Goal: Task Accomplishment & Management: Use online tool/utility

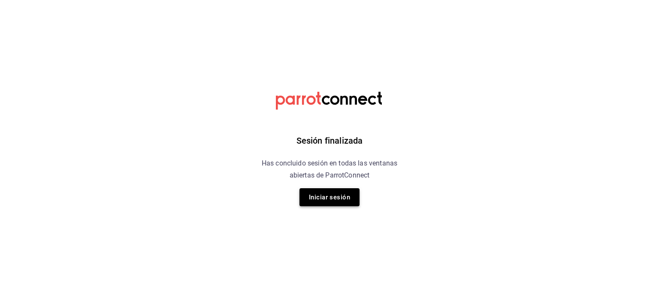
click at [326, 199] on button "Iniciar sesión" at bounding box center [329, 197] width 60 height 18
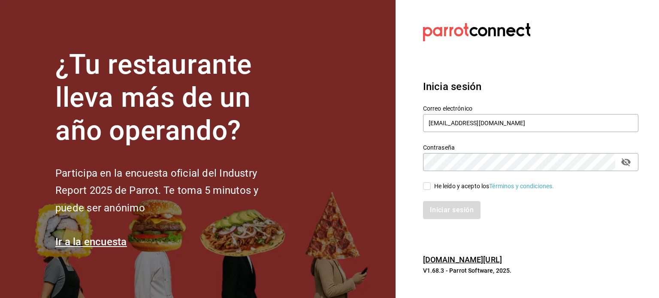
click at [426, 185] on input "He leído y acepto los Términos y condiciones." at bounding box center [427, 186] width 8 height 8
checkbox input "true"
click at [449, 212] on button "Iniciar sesión" at bounding box center [452, 210] width 58 height 18
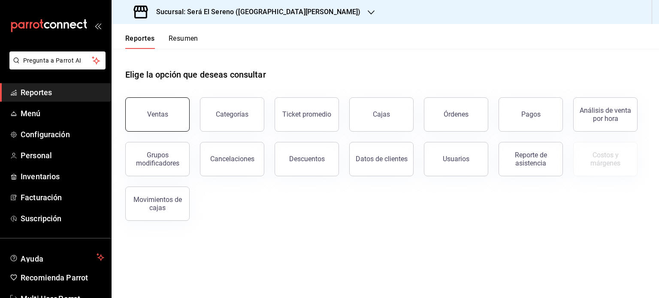
click at [162, 115] on div "Ventas" at bounding box center [157, 114] width 21 height 8
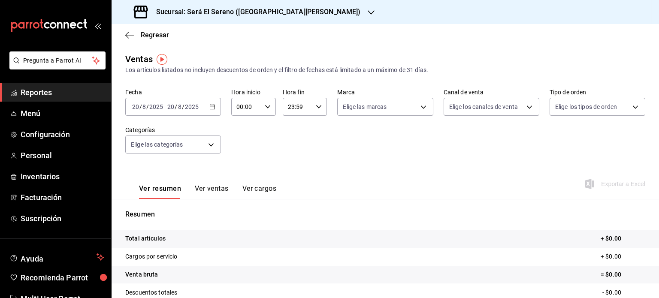
click at [211, 111] on div "[DATE] [DATE] - [DATE] [DATE]" at bounding box center [173, 107] width 96 height 18
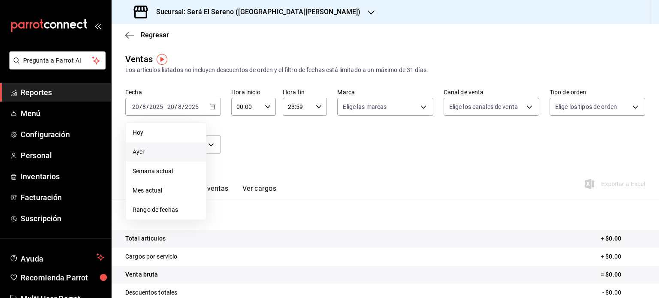
click at [187, 152] on span "Ayer" at bounding box center [166, 152] width 66 height 9
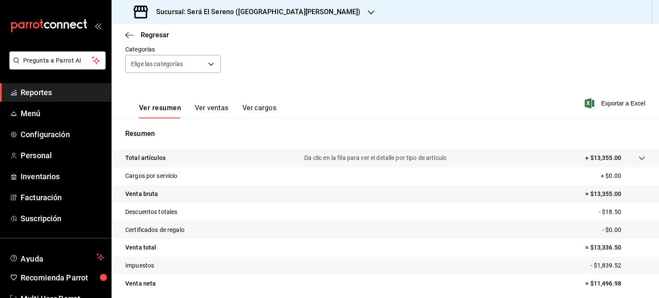
scroll to position [113, 0]
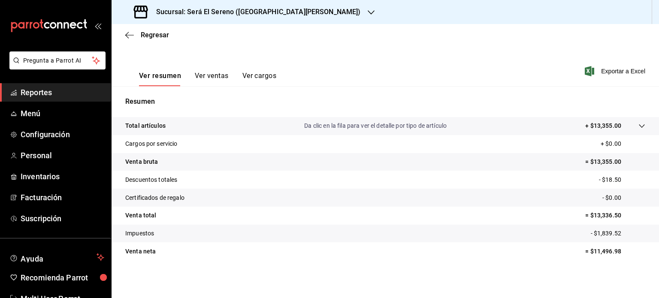
click at [368, 14] on icon "button" at bounding box center [371, 12] width 7 height 7
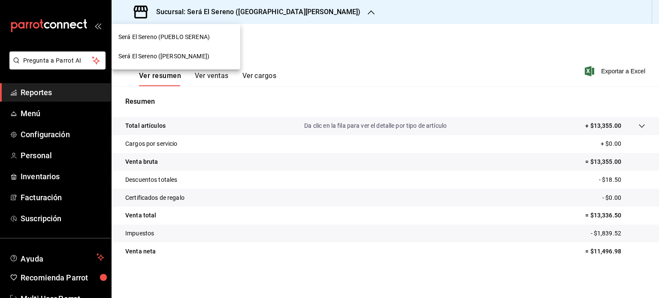
click at [229, 56] on div "Será El Sereno ([PERSON_NAME])" at bounding box center [175, 56] width 115 height 9
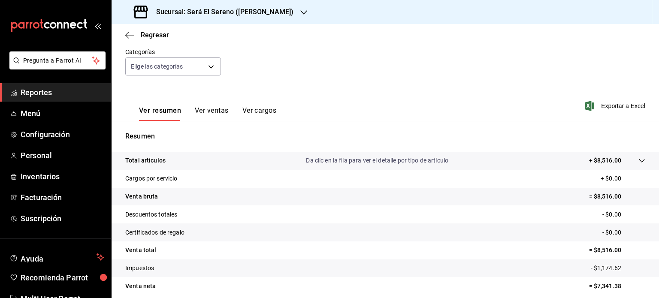
scroll to position [113, 0]
